Goal: Information Seeking & Learning: Check status

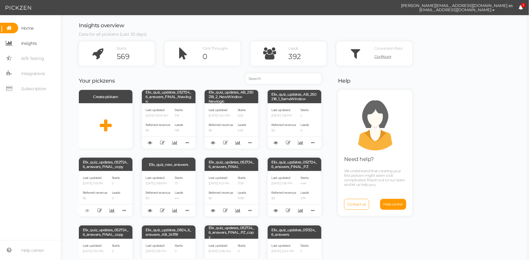
click at [33, 47] on span "Insights" at bounding box center [29, 43] width 16 height 10
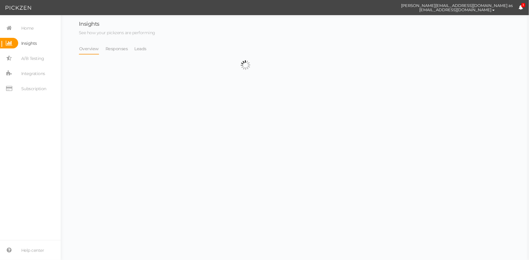
select select "13533"
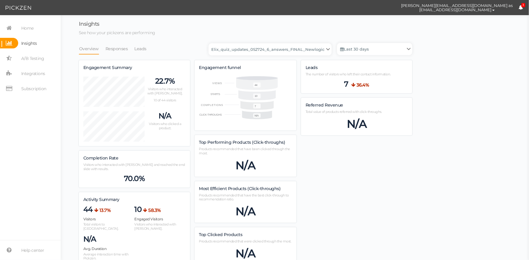
click at [130, 48] on li "Responses" at bounding box center [119, 49] width 29 height 12
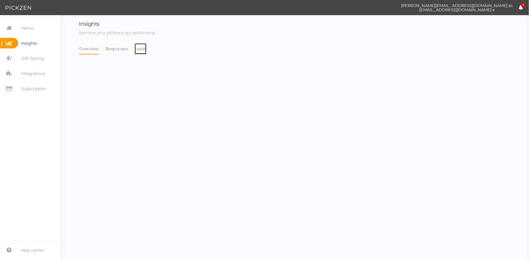
click at [134, 48] on link "Leads" at bounding box center [140, 49] width 13 height 12
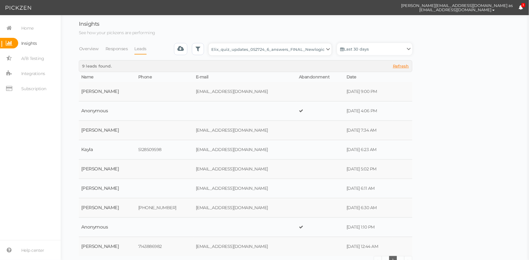
click at [236, 52] on select "Backup_2020010 backup_20200106 Elix Quiz PopUp Elix_quiz Elix_quiz [OLD] Elix_q…" at bounding box center [269, 49] width 123 height 12
select select "4896"
click at [210, 43] on select "Backup_2020010 backup_20200106 Elix Quiz PopUp Elix_quiz Elix_quiz [OLD] Elix_q…" at bounding box center [269, 49] width 123 height 12
select select "4896"
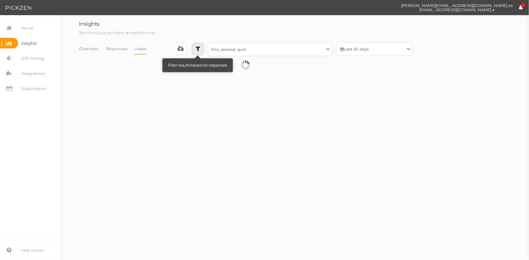
click at [203, 52] on link at bounding box center [198, 49] width 12 height 12
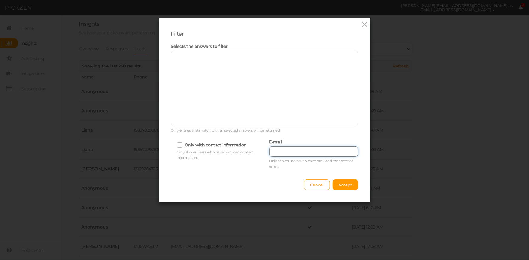
drag, startPoint x: 303, startPoint y: 151, endPoint x: 320, endPoint y: 166, distance: 23.0
click at [303, 151] on input "text" at bounding box center [313, 152] width 89 height 10
paste input "[EMAIL_ADDRESS][PERSON_NAME][DOMAIN_NAME]"
type input "[EMAIL_ADDRESS][PERSON_NAME][DOMAIN_NAME]"
click at [348, 185] on span "Accept" at bounding box center [345, 185] width 14 height 5
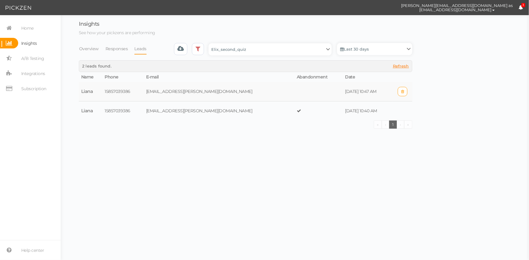
click at [294, 92] on td at bounding box center [318, 91] width 48 height 19
